Goal: Task Accomplishment & Management: Manage account settings

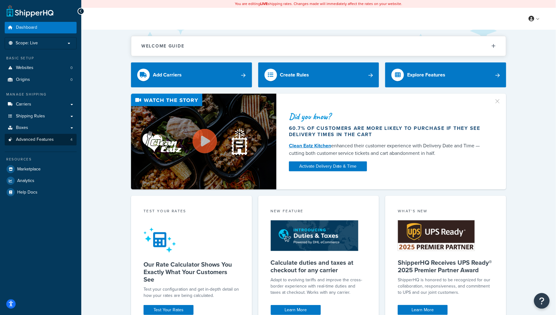
click at [45, 140] on span "Advanced Features" at bounding box center [35, 139] width 38 height 5
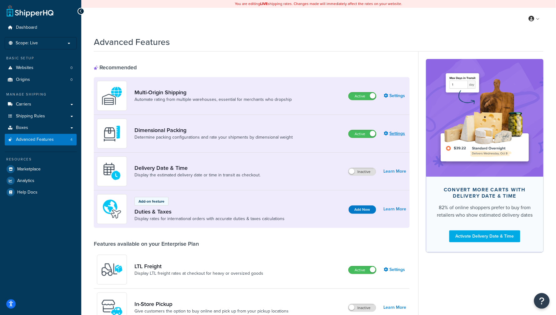
click at [401, 130] on link "Settings" at bounding box center [395, 133] width 22 height 9
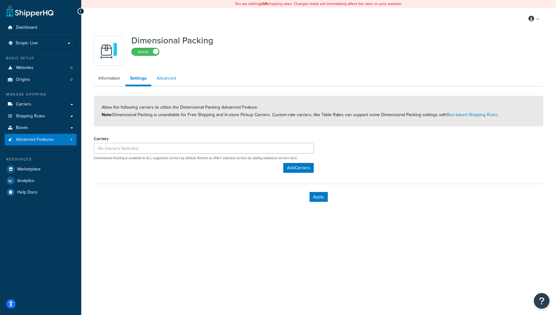
click at [164, 82] on link "Advanced" at bounding box center [166, 78] width 29 height 12
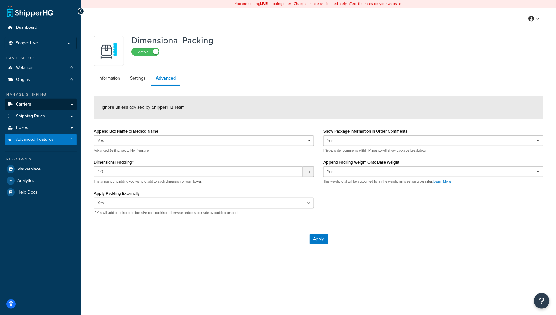
click at [39, 107] on link "Carriers" at bounding box center [41, 105] width 72 height 12
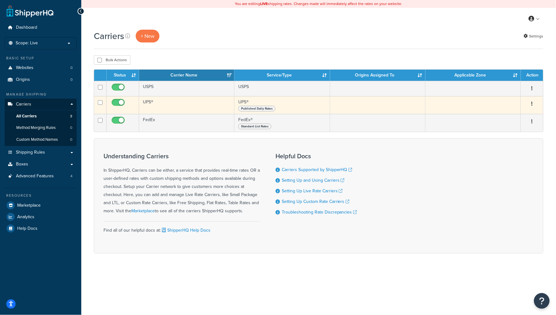
click at [187, 107] on td "UPS®" at bounding box center [186, 105] width 95 height 18
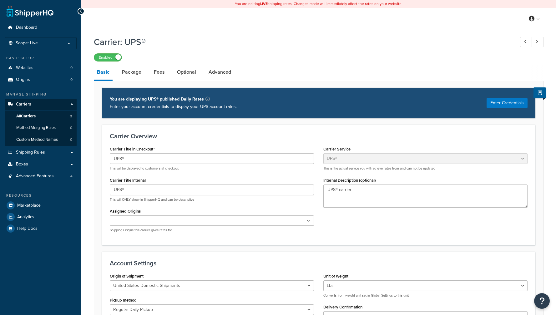
select select "ups"
click at [132, 74] on link "Package" at bounding box center [132, 72] width 26 height 15
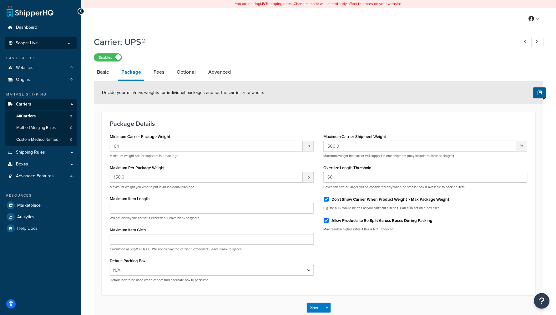
click at [36, 44] on span "Scope: Live" at bounding box center [27, 43] width 22 height 5
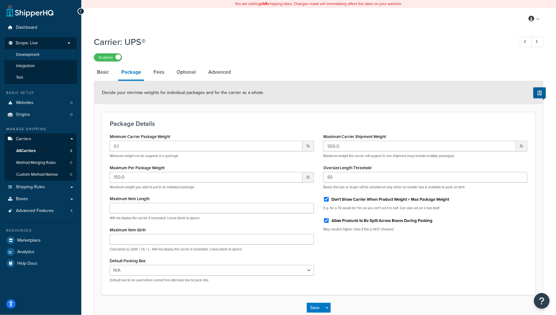
click at [35, 52] on span "Development" at bounding box center [27, 54] width 23 height 5
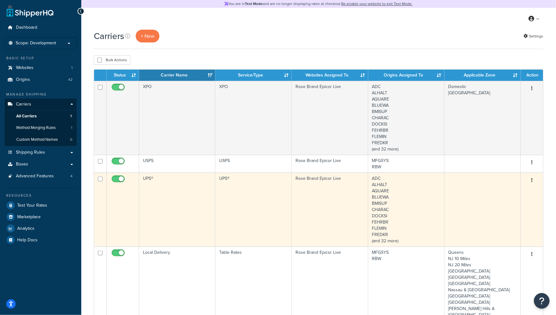
click at [186, 182] on td "UPS®" at bounding box center [177, 210] width 76 height 74
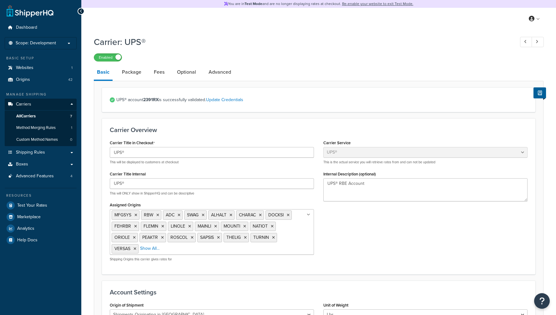
select select "ups"
select select "us"
select select "04"
click at [123, 70] on link "Package" at bounding box center [132, 72] width 26 height 15
